Goal: Information Seeking & Learning: Learn about a topic

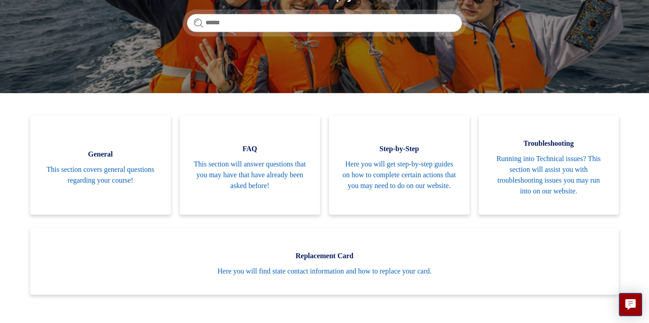
scroll to position [187, 0]
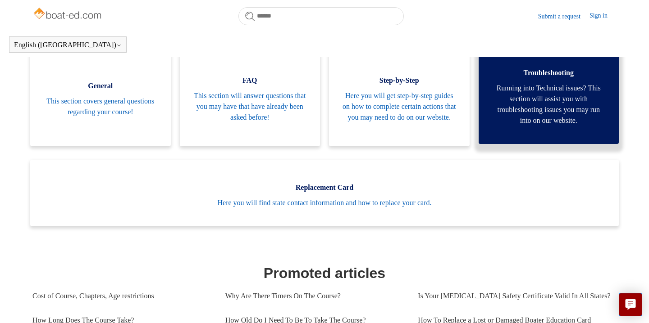
click at [523, 114] on span "Running into Technical issues? This section will assist you with troubleshootin…" at bounding box center [549, 104] width 114 height 43
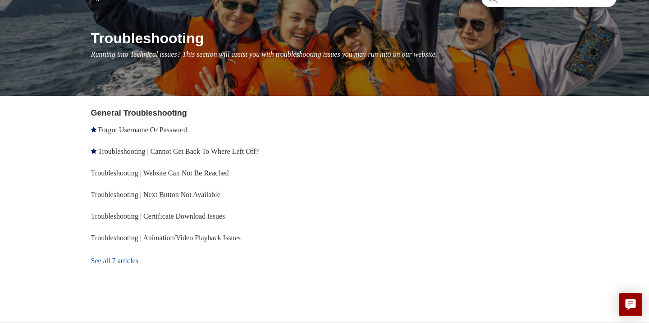
scroll to position [91, 0]
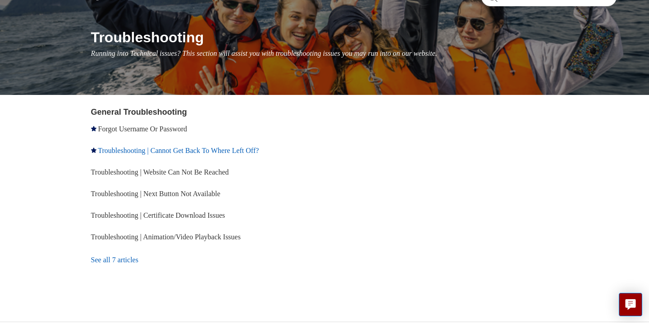
click at [195, 151] on link "Troubleshooting | Cannot Get Back To Where Left Off?" at bounding box center [178, 151] width 161 height 8
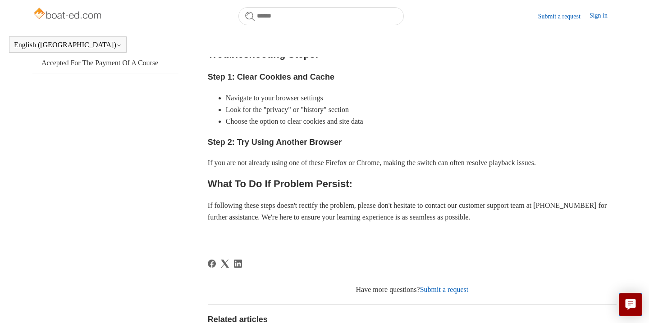
scroll to position [295, 0]
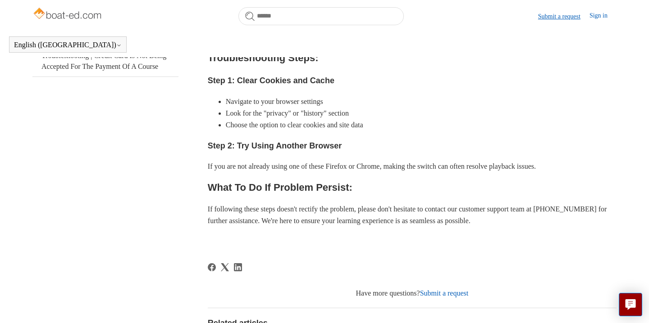
click at [559, 15] on link "Submit a request" at bounding box center [563, 16] width 51 height 9
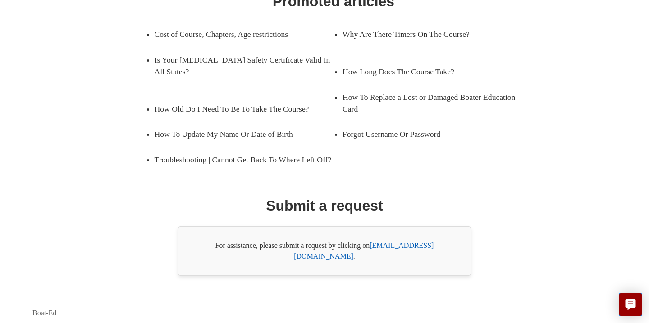
scroll to position [162, 0]
click at [411, 253] on link "support@boat-ed.com" at bounding box center [364, 251] width 140 height 18
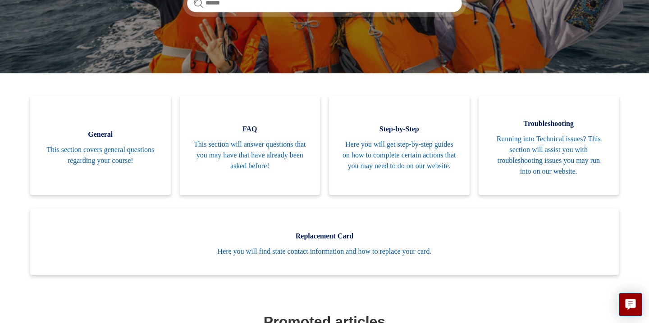
scroll to position [182, 0]
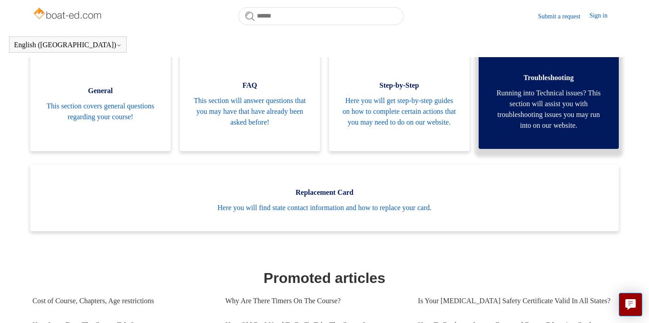
click at [543, 114] on span "Running into Technical issues? This section will assist you with troubleshootin…" at bounding box center [549, 109] width 114 height 43
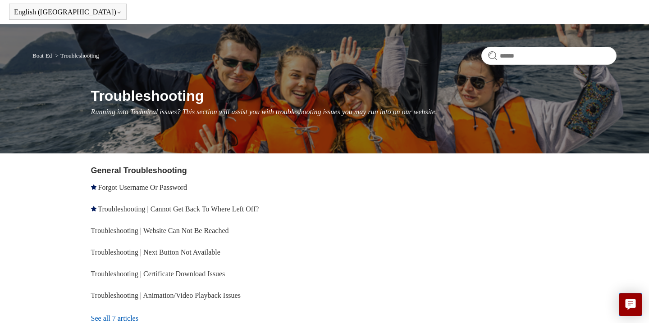
scroll to position [40, 0]
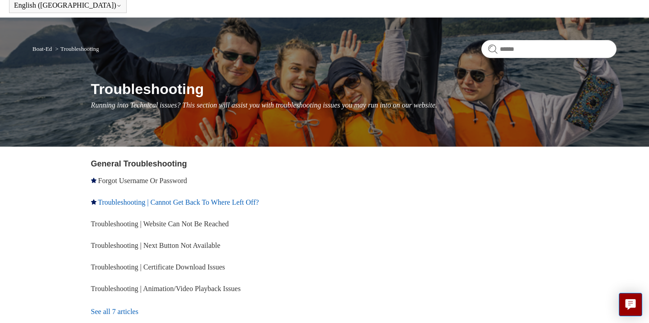
click at [255, 202] on link "Troubleshooting | Cannot Get Back To Where Left Off?" at bounding box center [178, 203] width 161 height 8
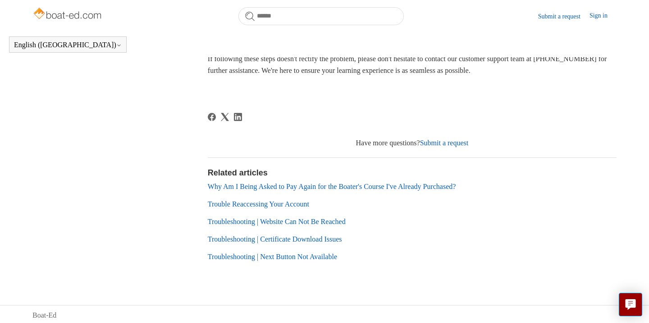
scroll to position [444, 0]
click at [341, 184] on link "Why Am I Being Asked to Pay Again for the Boater's Course I've Already Purchase…" at bounding box center [332, 188] width 248 height 8
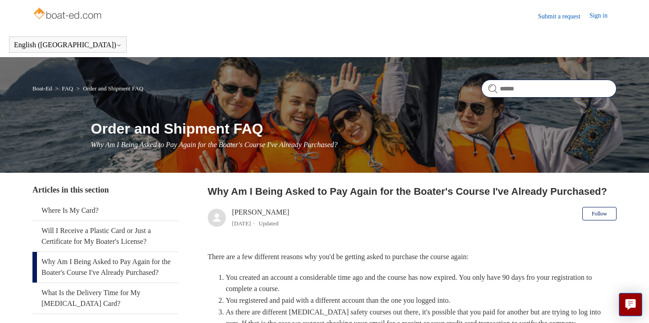
click at [504, 85] on input "Search" at bounding box center [548, 89] width 135 height 18
type input "**********"
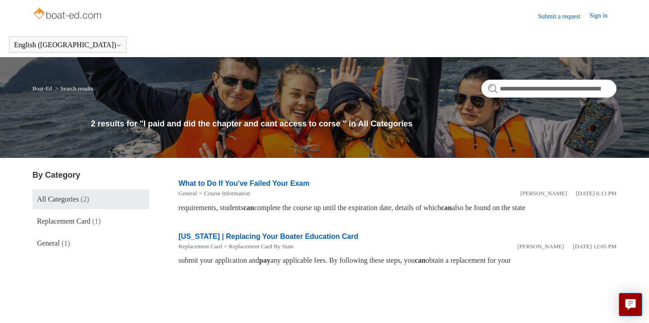
click at [48, 88] on link "Boat-Ed" at bounding box center [41, 88] width 19 height 7
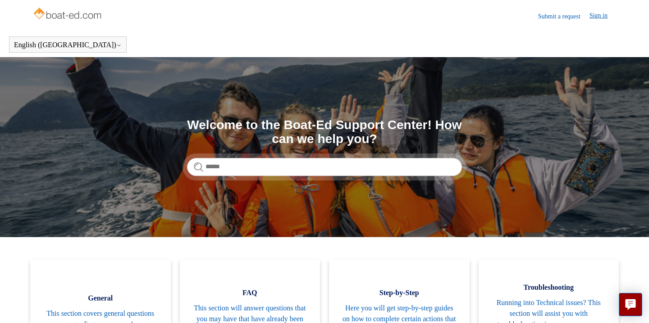
click at [596, 18] on link "Sign in" at bounding box center [602, 16] width 27 height 11
